Goal: Transaction & Acquisition: Book appointment/travel/reservation

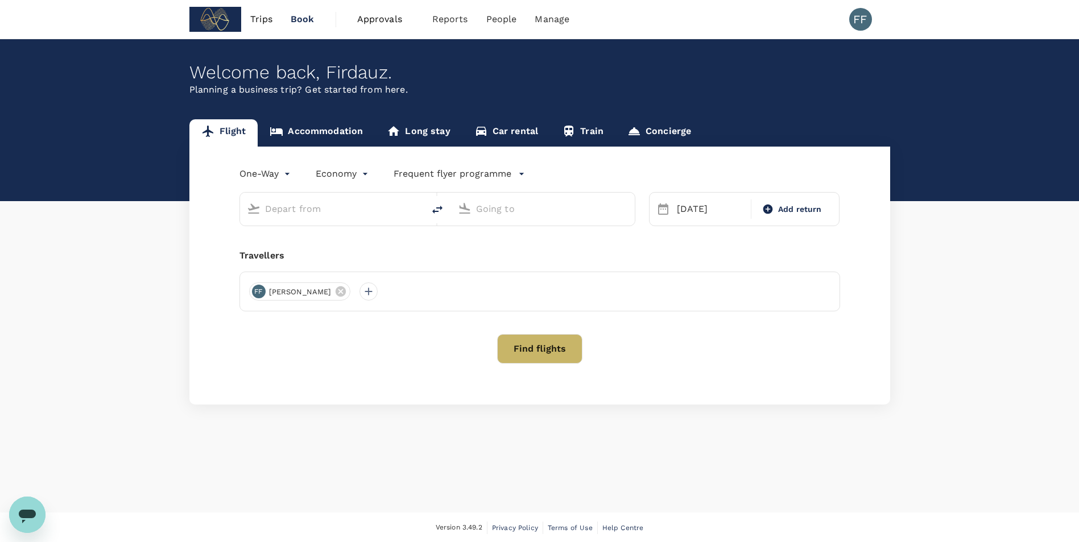
type input "[PERSON_NAME] (SUB)"
type input "Soekarno-Hatta Intl (CGK)"
type input "[PERSON_NAME] (SUB)"
type input "Soekarno-Hatta Intl (CGK)"
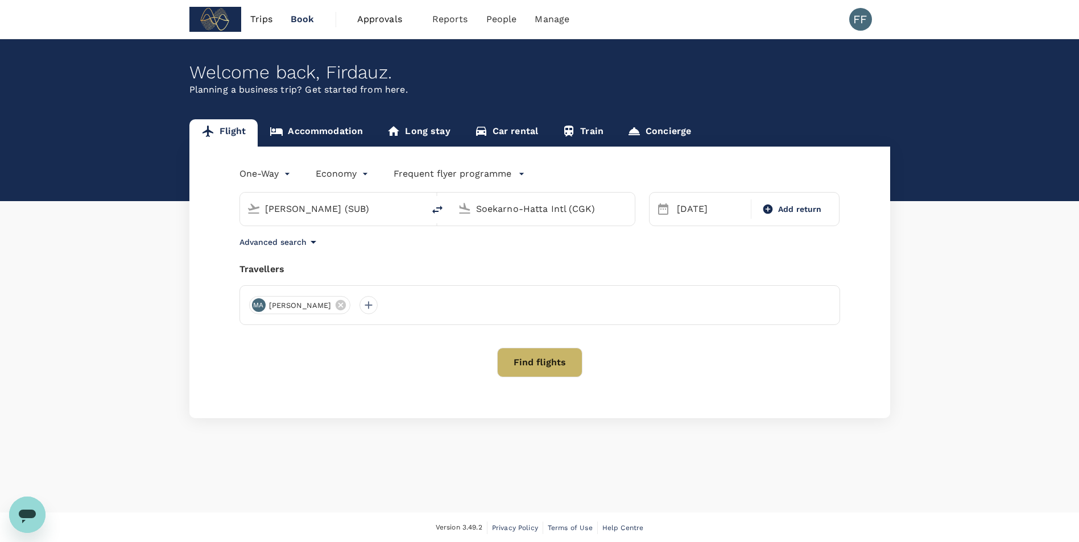
click at [371, 200] on input "[PERSON_NAME] (SUB)" at bounding box center [332, 209] width 135 height 18
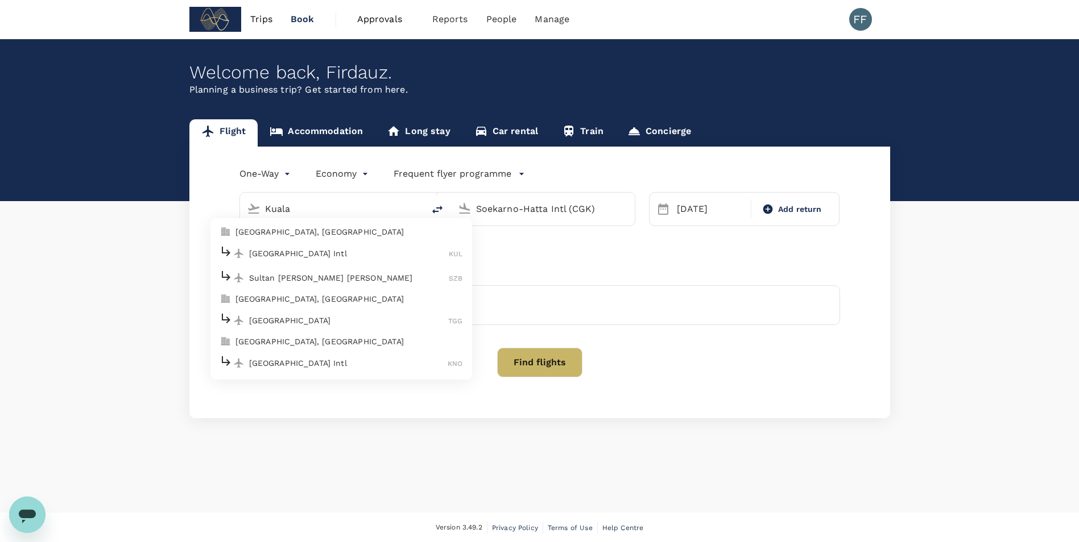
click at [314, 229] on p "[GEOGRAPHIC_DATA], [GEOGRAPHIC_DATA]" at bounding box center [348, 231] width 227 height 11
type input "[GEOGRAPHIC_DATA], [GEOGRAPHIC_DATA] (any)"
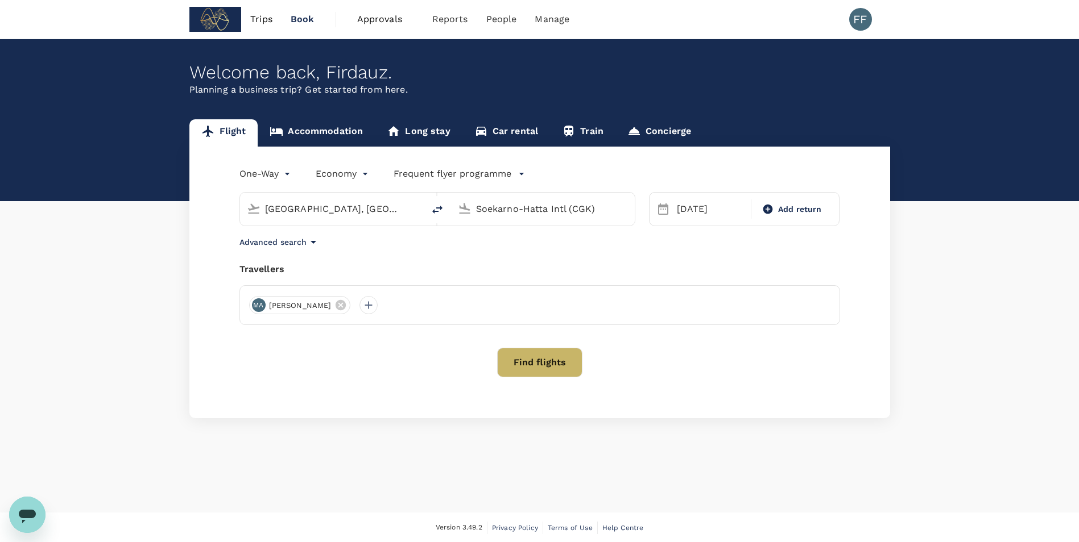
click at [531, 213] on input "Soekarno-Hatta Intl (CGK)" at bounding box center [543, 209] width 135 height 18
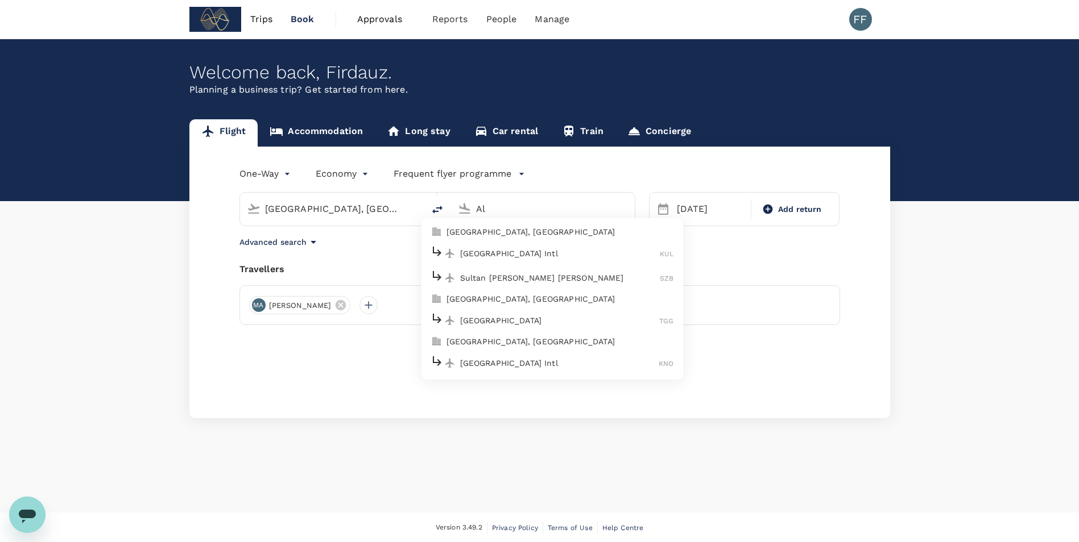
type input "A"
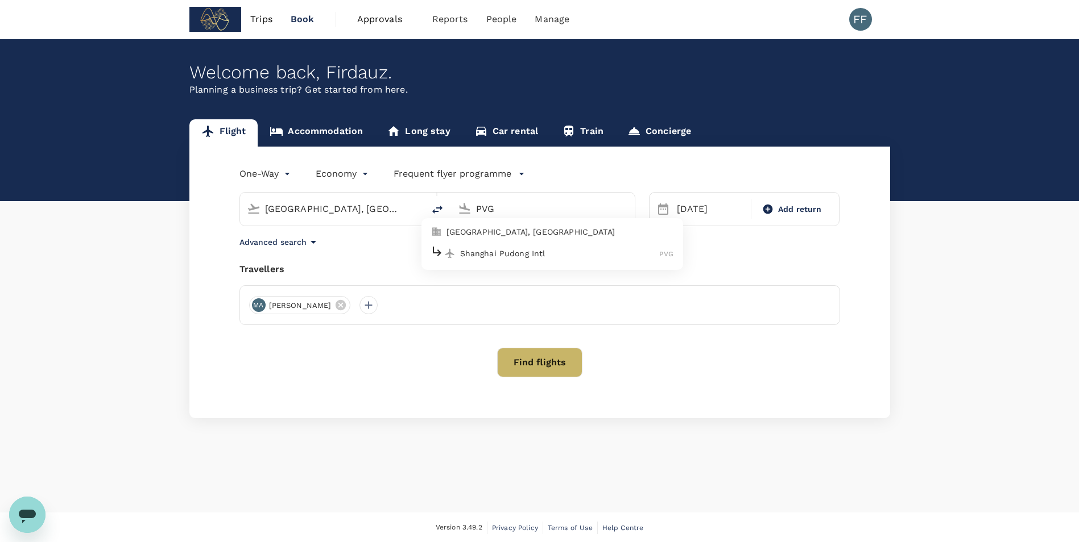
click at [510, 258] on p "Shanghai Pudong Intl" at bounding box center [560, 253] width 200 height 11
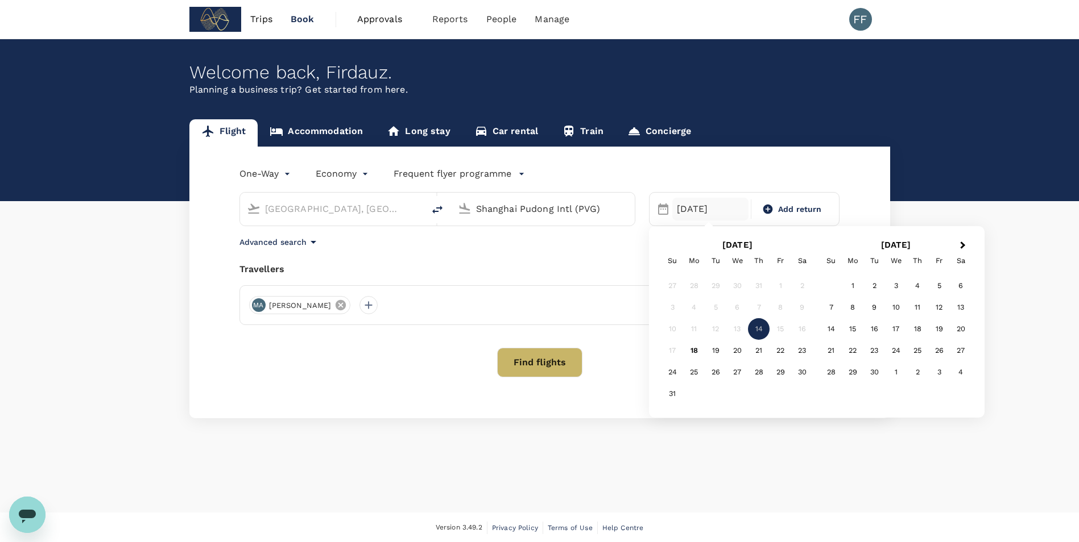
type input "Shanghai Pudong Intl (PVG)"
click at [341, 305] on icon at bounding box center [340, 305] width 10 height 10
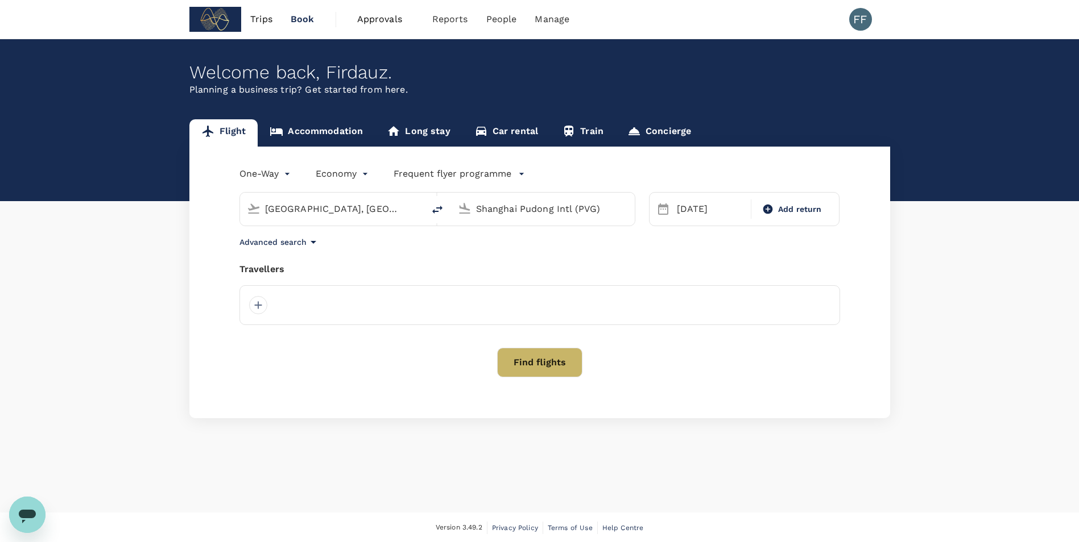
click at [354, 318] on div at bounding box center [539, 305] width 600 height 40
click at [266, 301] on div at bounding box center [258, 305] width 18 height 18
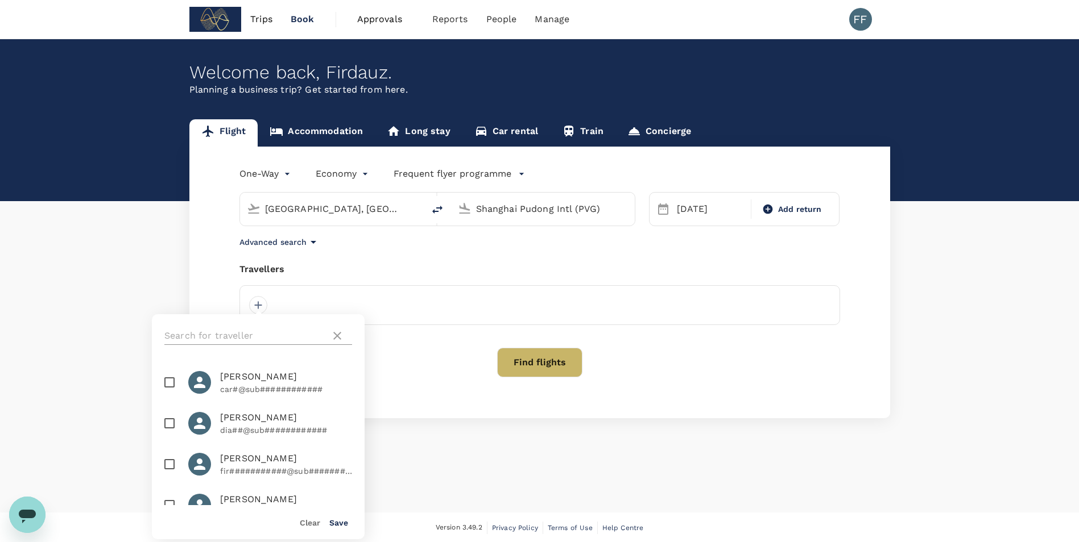
click at [221, 341] on input "text" at bounding box center [244, 336] width 161 height 18
type input "A"
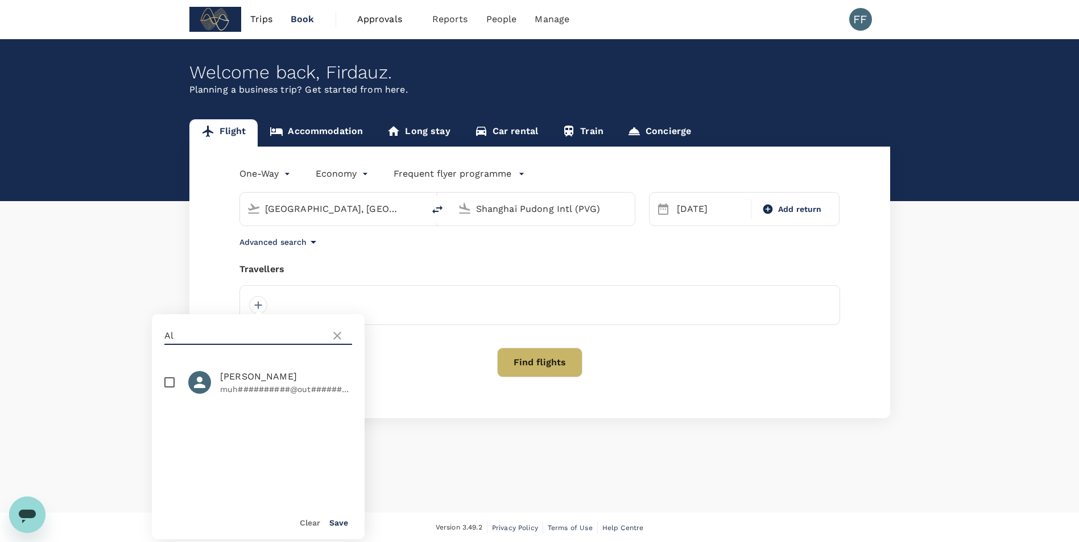
type input "A"
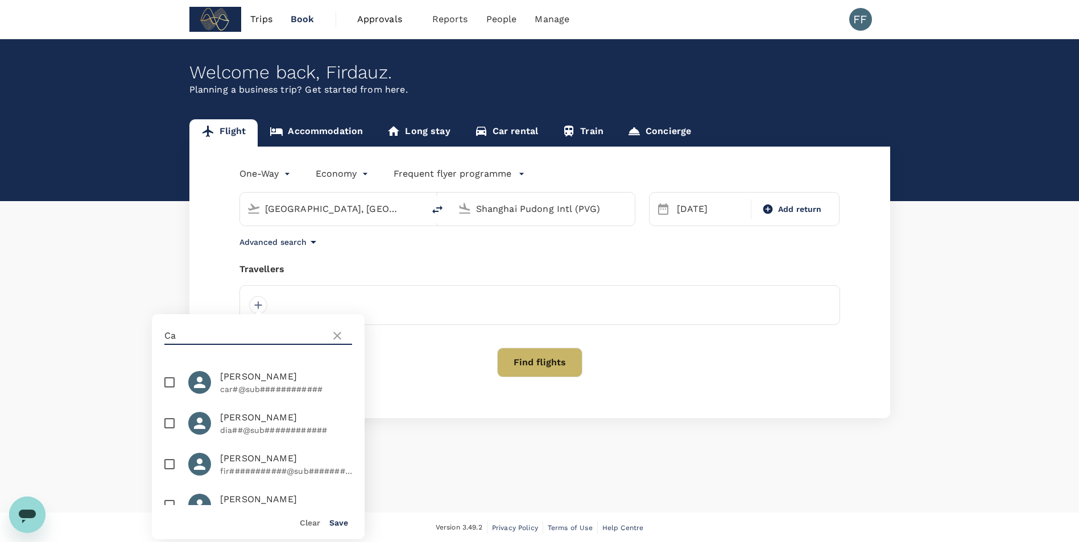
type input "C"
type input "O"
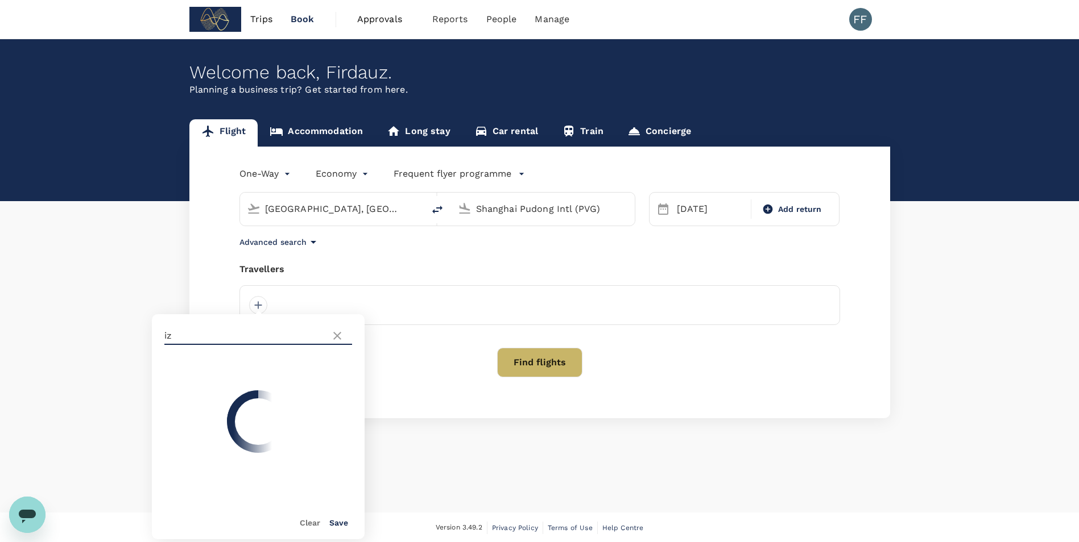
type input "i"
type input "I"
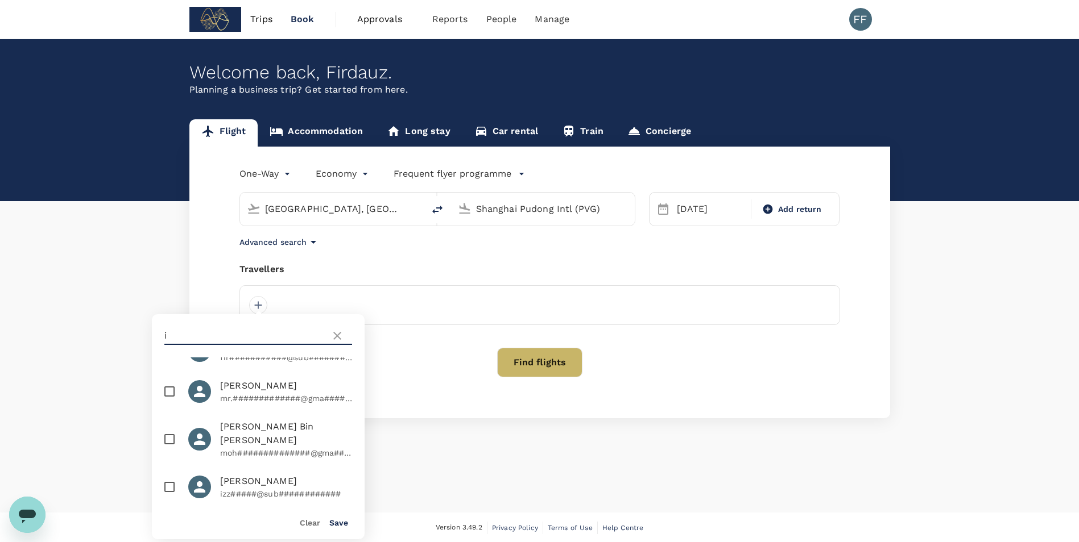
scroll to position [171, 0]
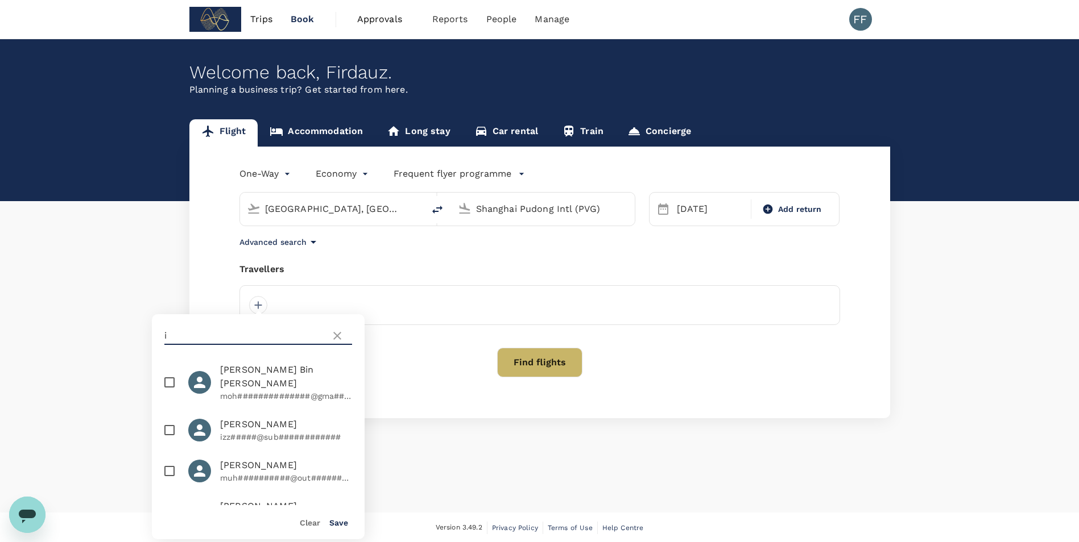
type input "i"
click at [175, 426] on input "checkbox" at bounding box center [170, 430] width 24 height 24
checkbox input "true"
drag, startPoint x: 257, startPoint y: 339, endPoint x: 121, endPoint y: 346, distance: 136.6
click at [121, 346] on div "Flight Accommodation Long stay Car rental Train Concierge One-Way oneway Econom…" at bounding box center [539, 268] width 1079 height 299
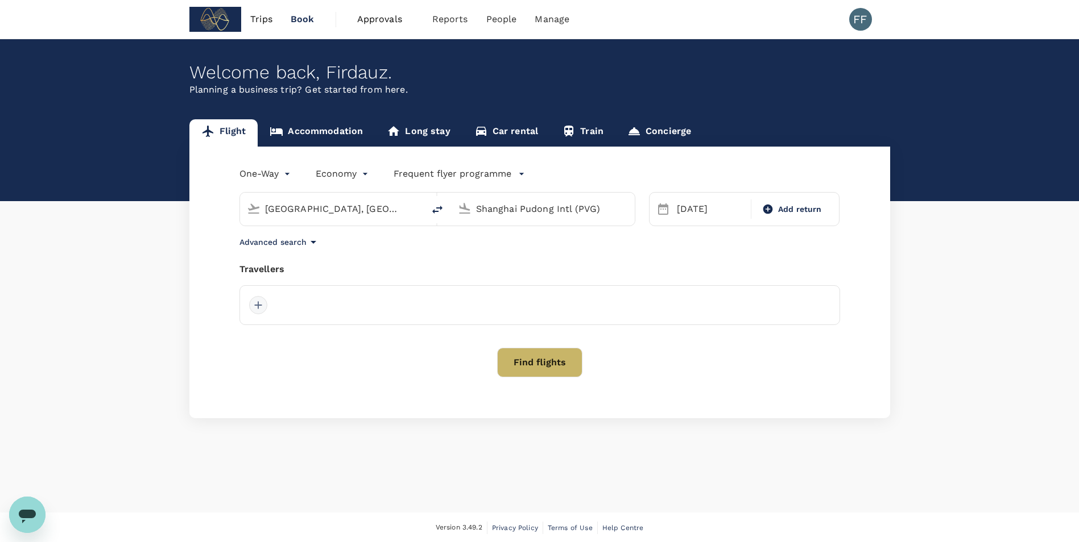
click at [263, 302] on div at bounding box center [258, 305] width 18 height 18
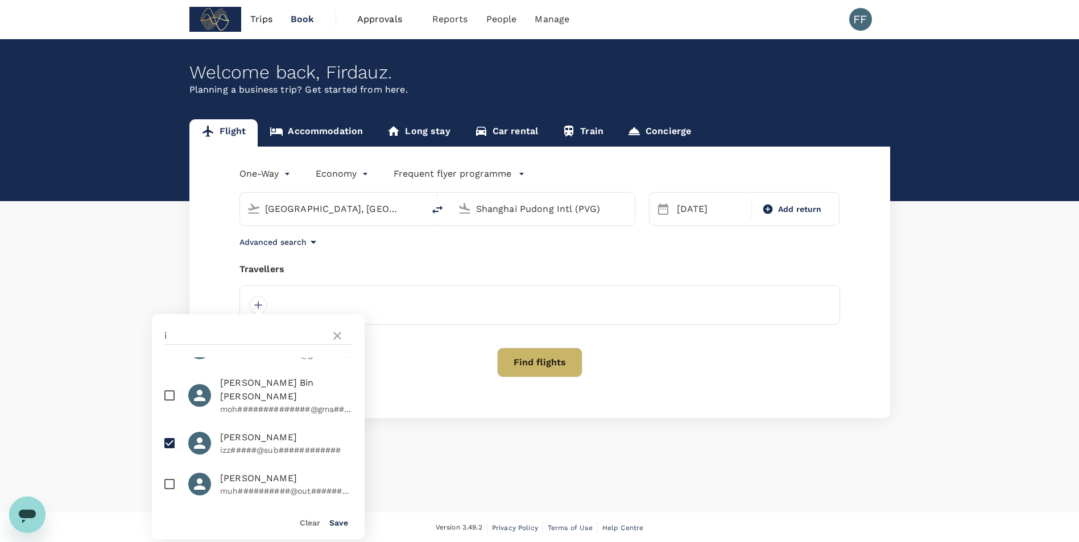
scroll to position [227, 0]
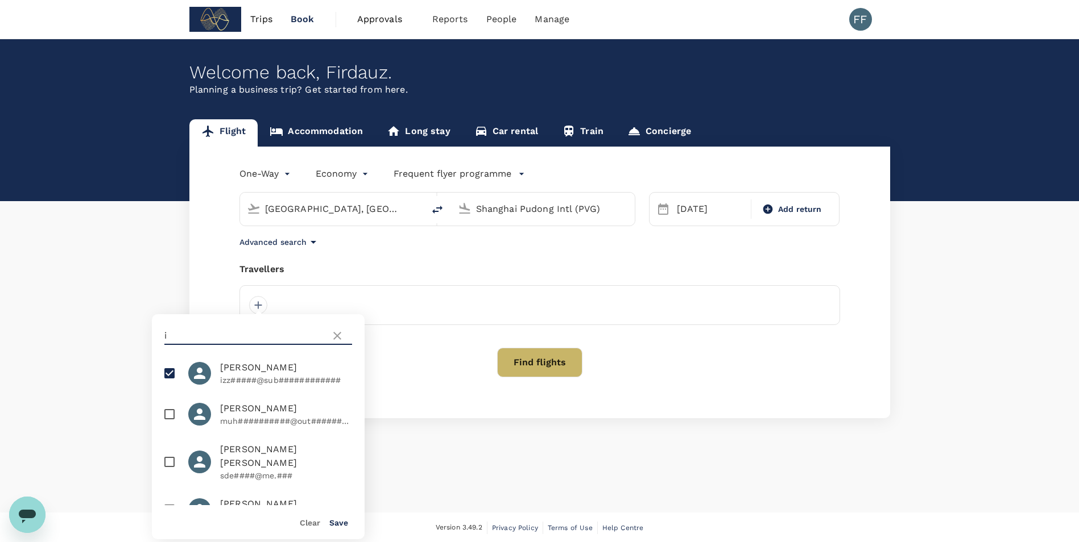
click at [210, 341] on input "i" at bounding box center [244, 336] width 161 height 18
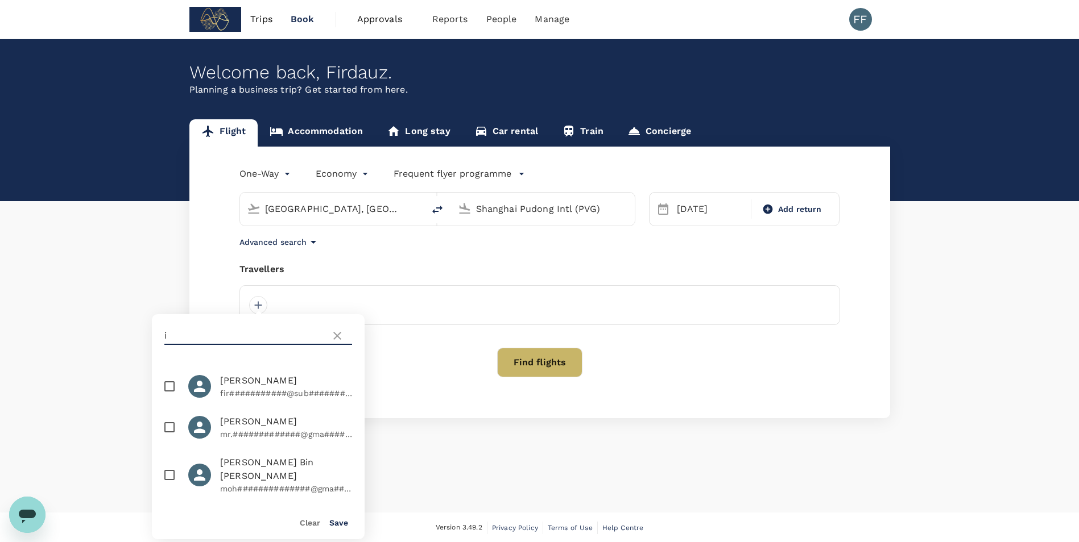
scroll to position [98, 0]
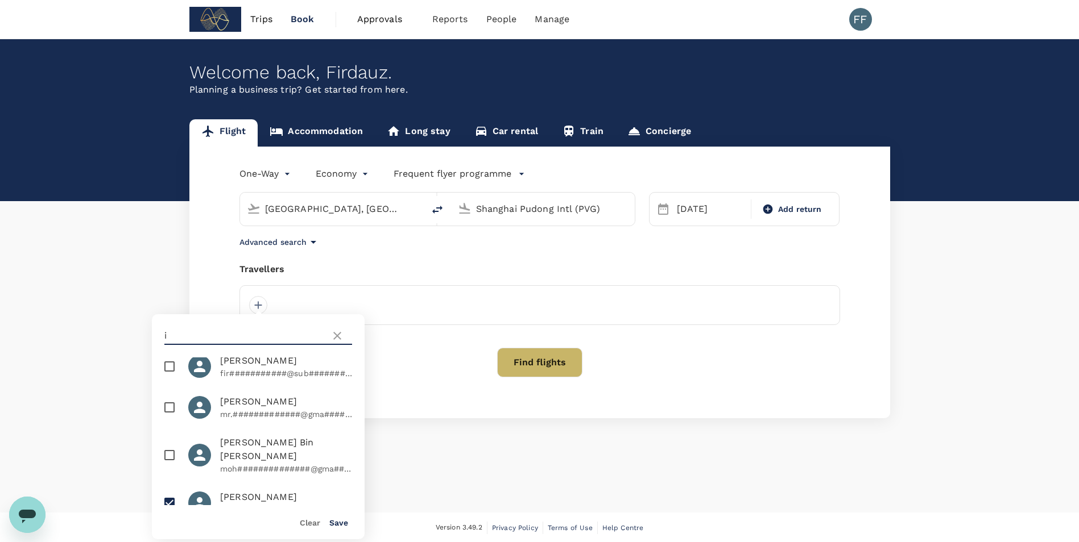
click at [172, 451] on input "checkbox" at bounding box center [170, 456] width 24 height 24
checkbox input "true"
click at [332, 524] on button "Save" at bounding box center [338, 523] width 19 height 9
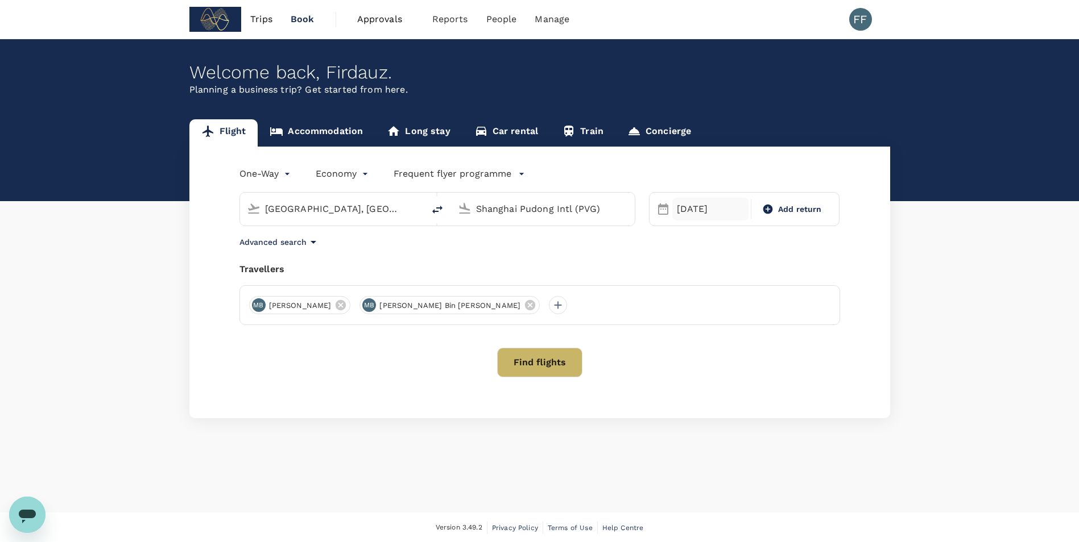
click at [693, 216] on div "[DATE]" at bounding box center [710, 209] width 76 height 23
click at [775, 331] on div "15" at bounding box center [780, 329] width 22 height 22
click at [763, 331] on div "14" at bounding box center [759, 329] width 22 height 22
click at [782, 329] on div "15" at bounding box center [780, 329] width 22 height 22
click at [718, 351] on div "19" at bounding box center [716, 351] width 22 height 22
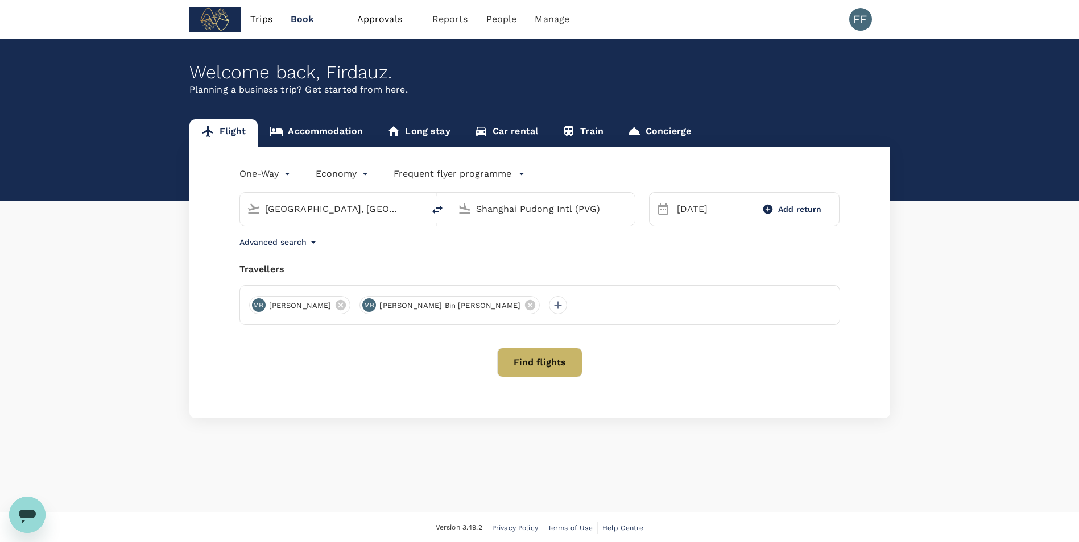
click at [239, 181] on body "Trips Book Approvals 0 Reports People Manage FF Welcome back , [GEOGRAPHIC_DATA…" at bounding box center [539, 272] width 1079 height 544
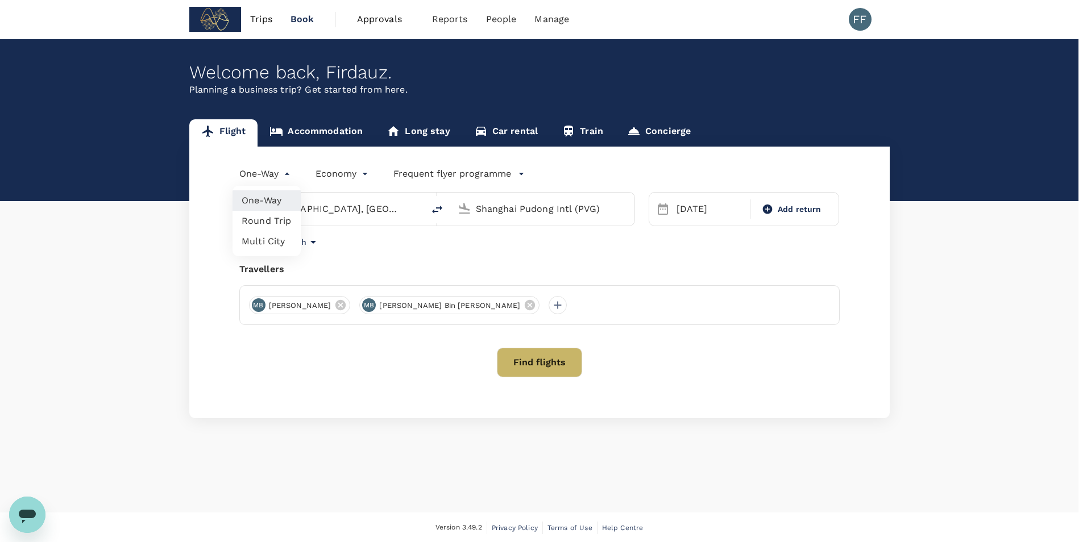
click at [275, 225] on li "Round Trip" at bounding box center [267, 221] width 68 height 20
type input "roundtrip"
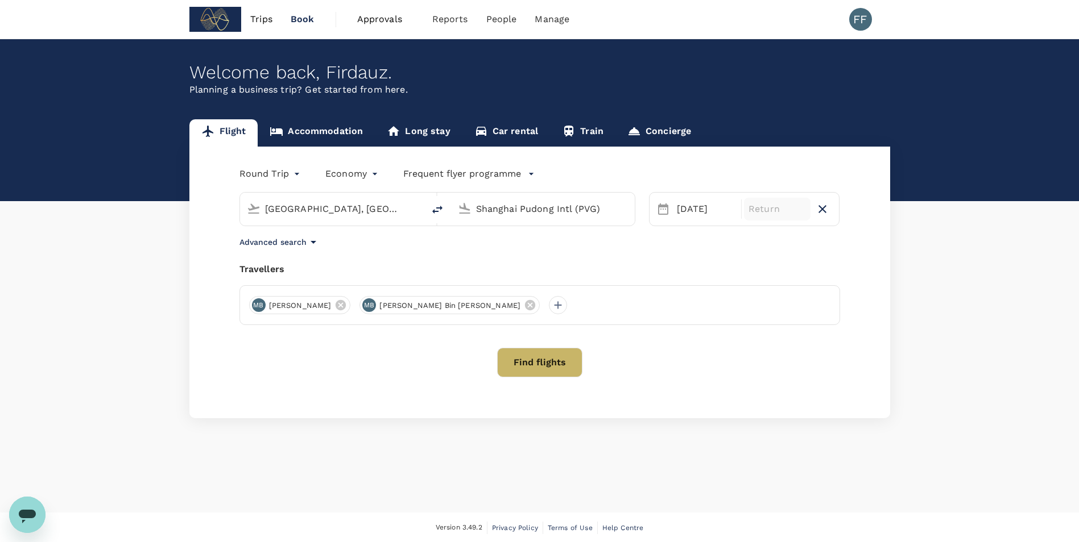
click at [797, 208] on p "Return" at bounding box center [776, 209] width 57 height 14
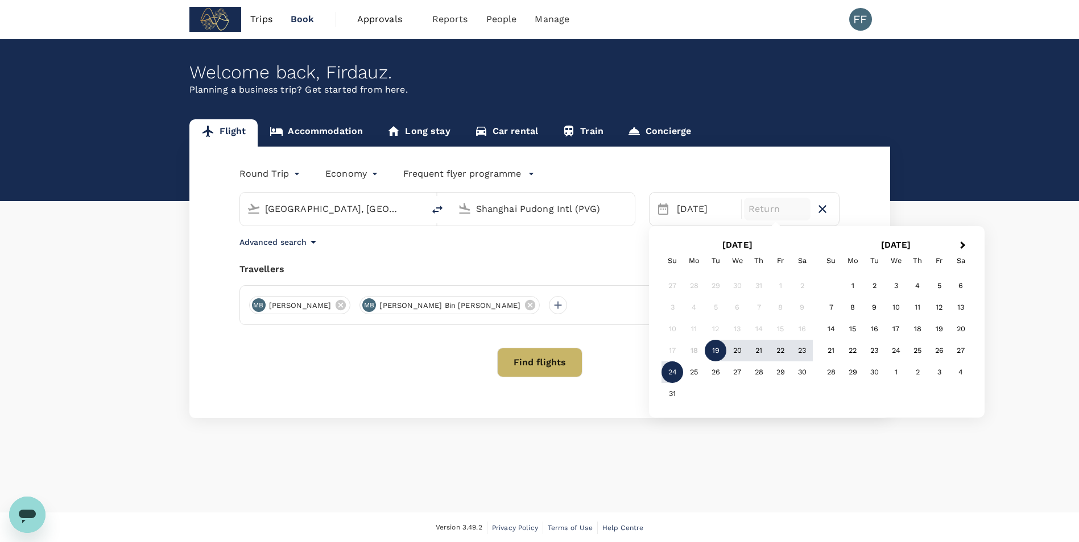
click at [667, 374] on div "24" at bounding box center [672, 373] width 22 height 22
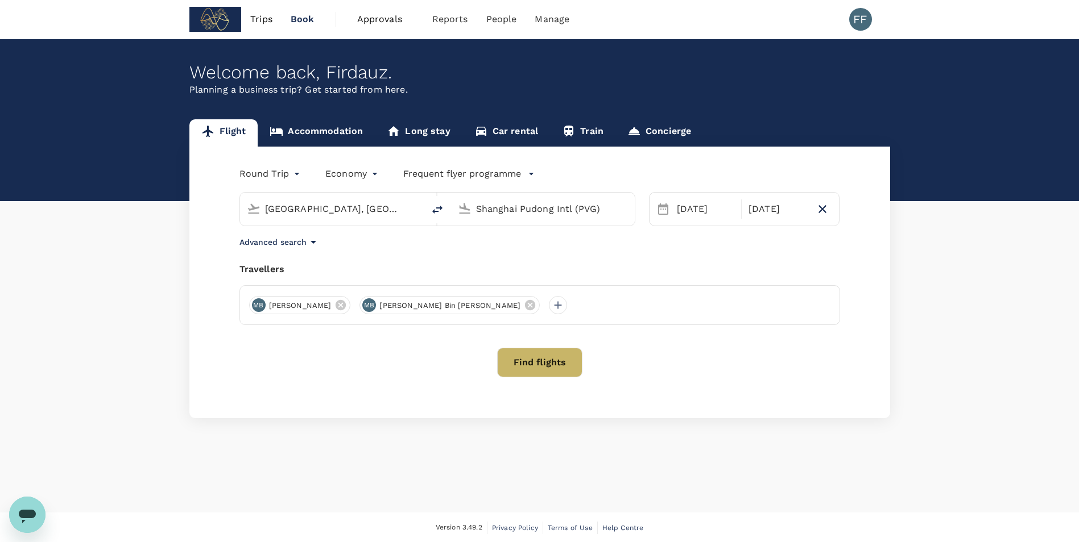
click at [685, 250] on div "Round Trip roundtrip Economy economy Frequent flyer programme [GEOGRAPHIC_DATA]…" at bounding box center [539, 283] width 701 height 272
click at [523, 366] on button "Find flights" at bounding box center [539, 363] width 85 height 30
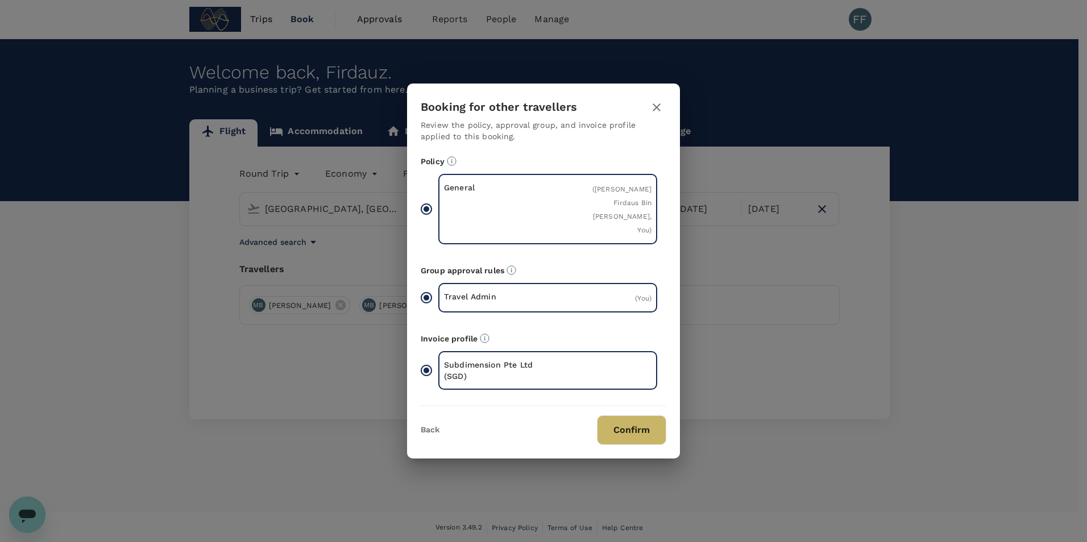
click at [636, 433] on button "Confirm" at bounding box center [631, 431] width 69 height 30
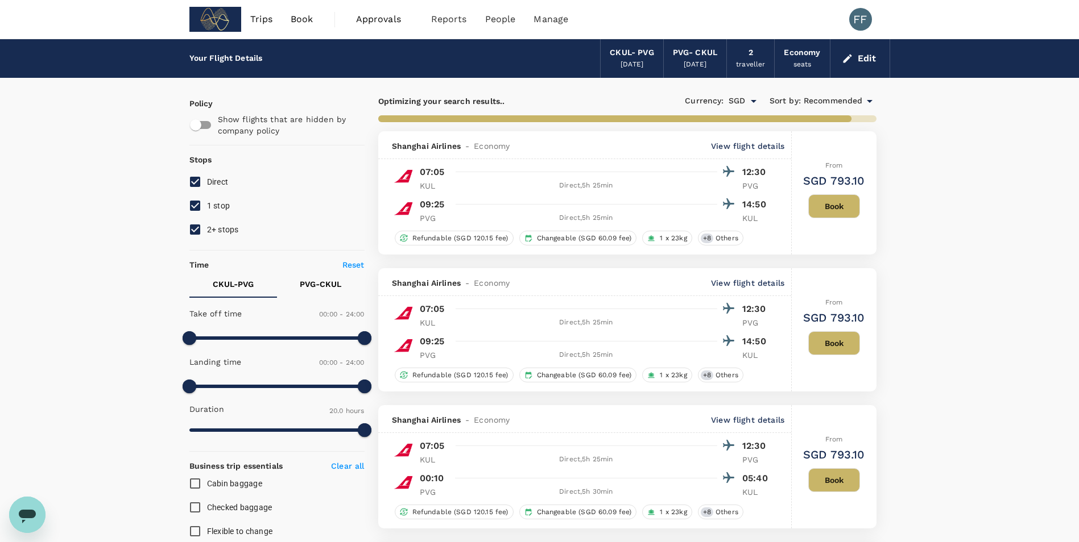
type input "1845"
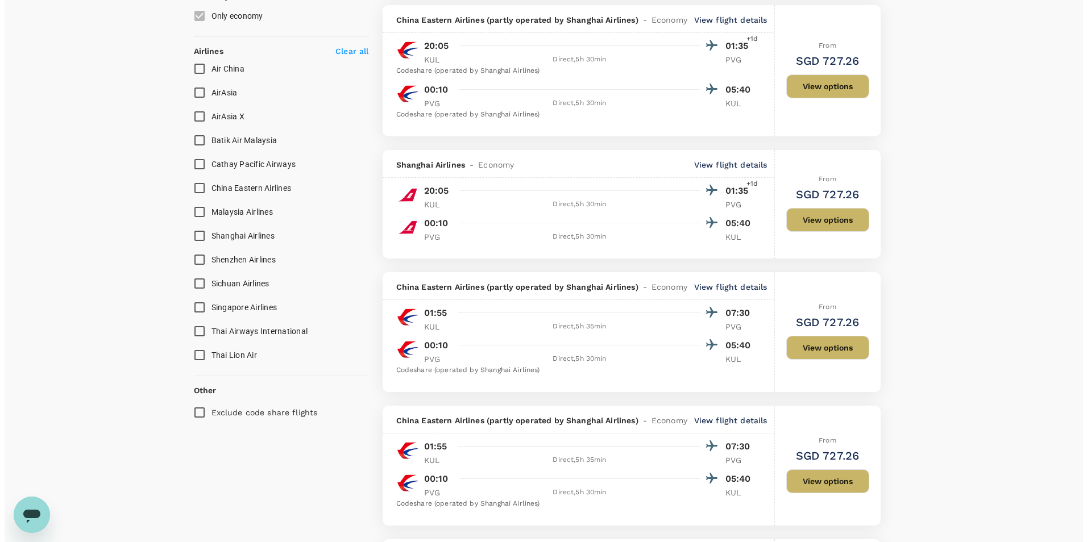
scroll to position [682, 0]
